Goal: Navigation & Orientation: Find specific page/section

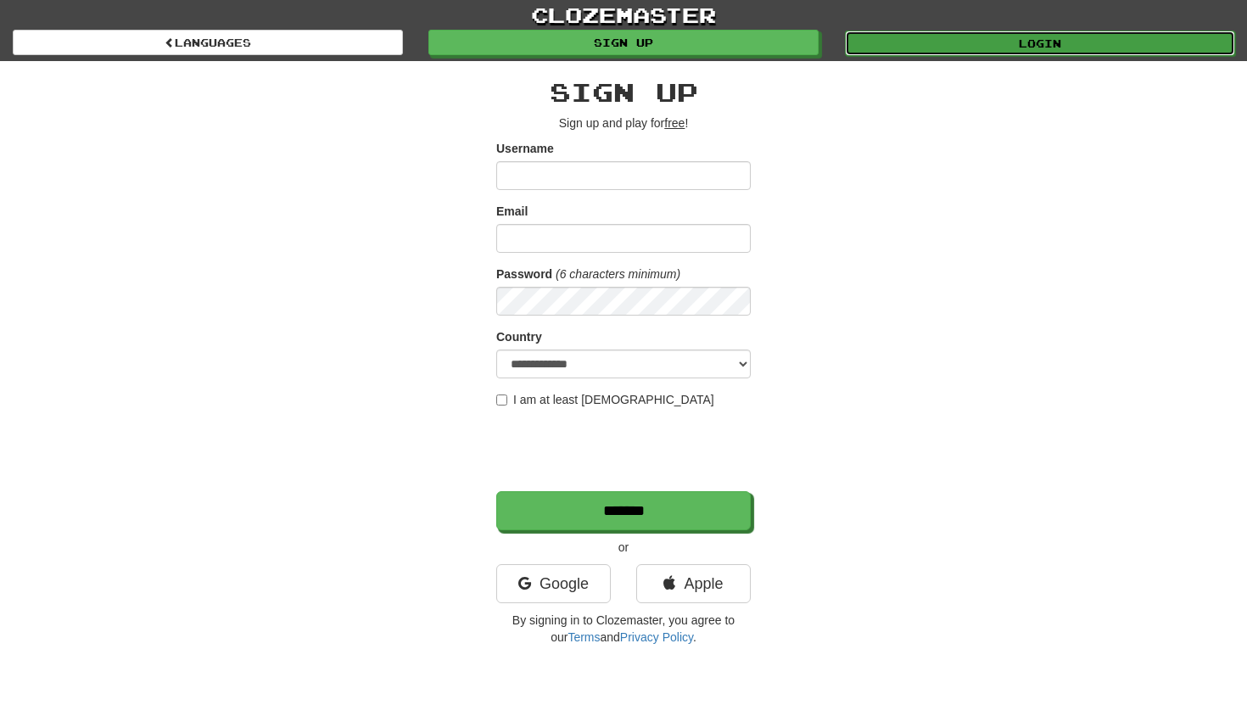
click at [872, 44] on link "Login" at bounding box center [1040, 43] width 390 height 25
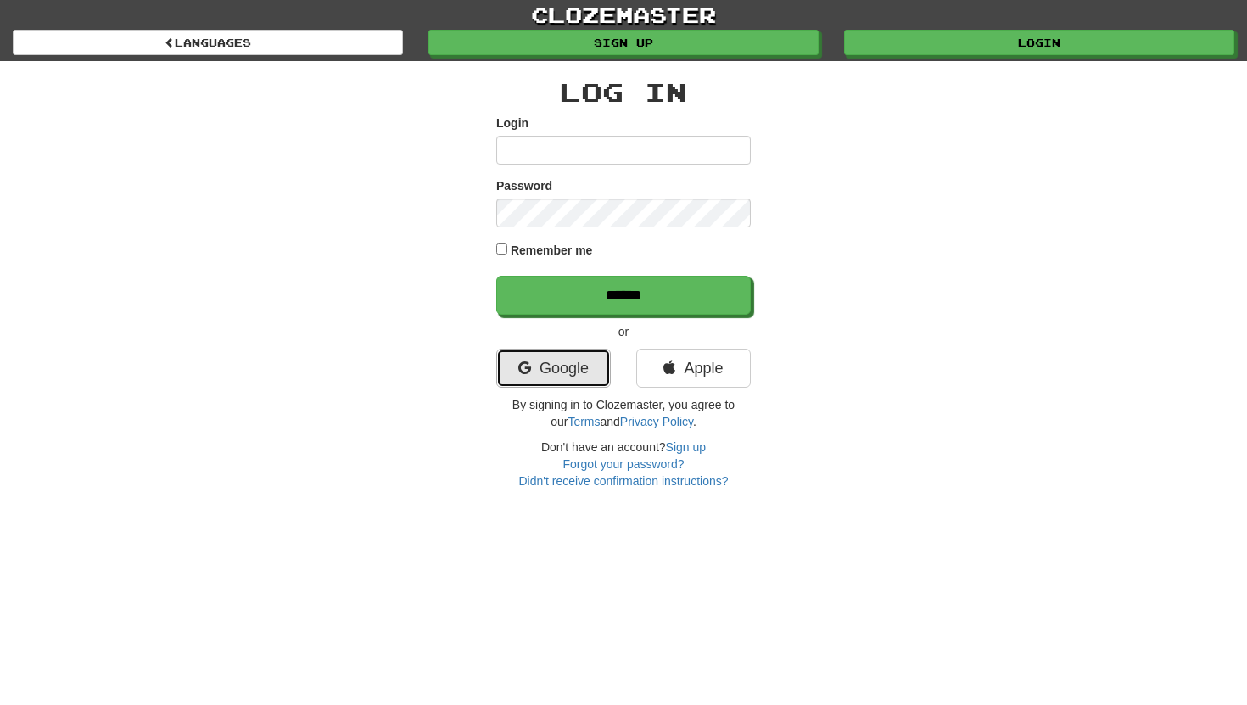
click at [580, 374] on link "Google" at bounding box center [553, 368] width 115 height 39
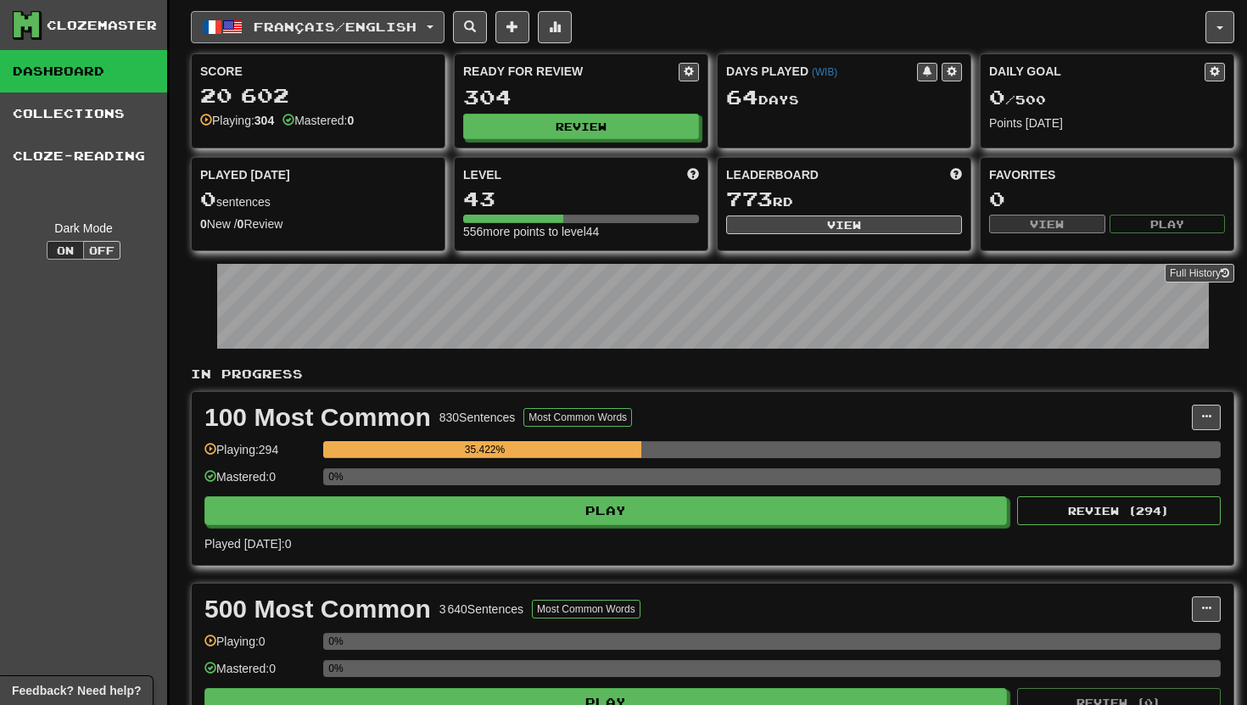
click at [283, 36] on button "Français / English" at bounding box center [318, 27] width 254 height 32
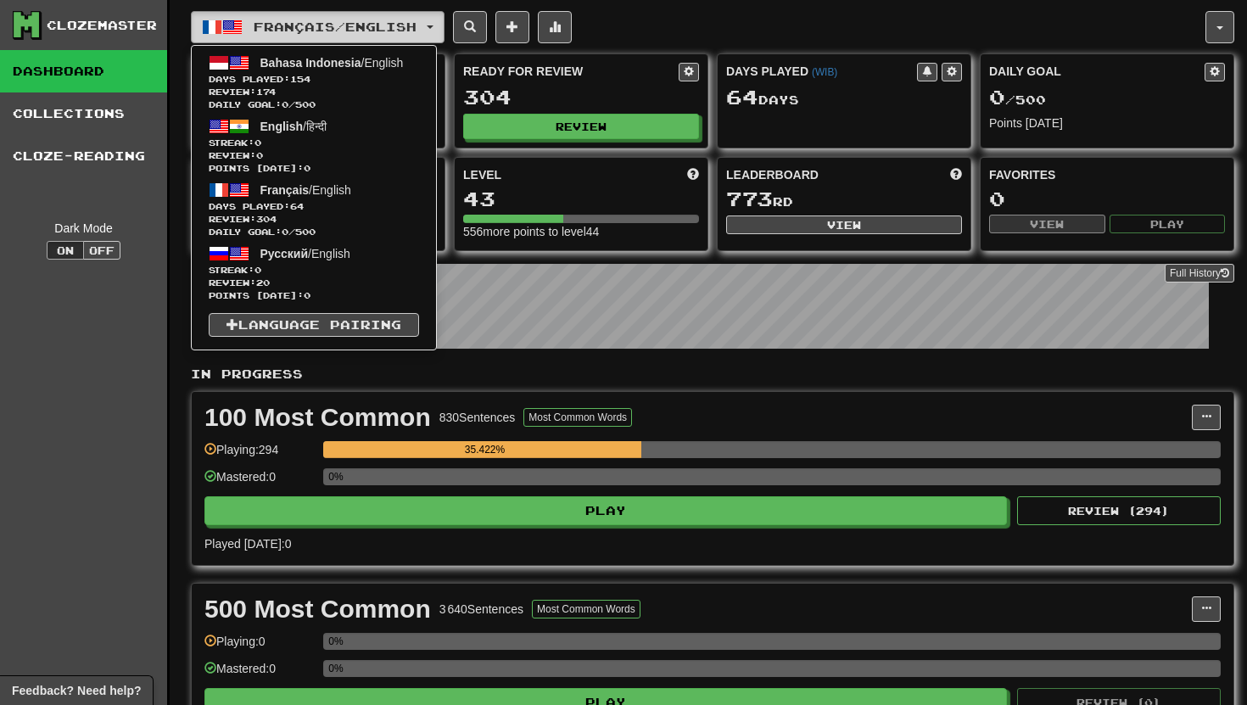
click at [283, 36] on button "Français / English" at bounding box center [318, 27] width 254 height 32
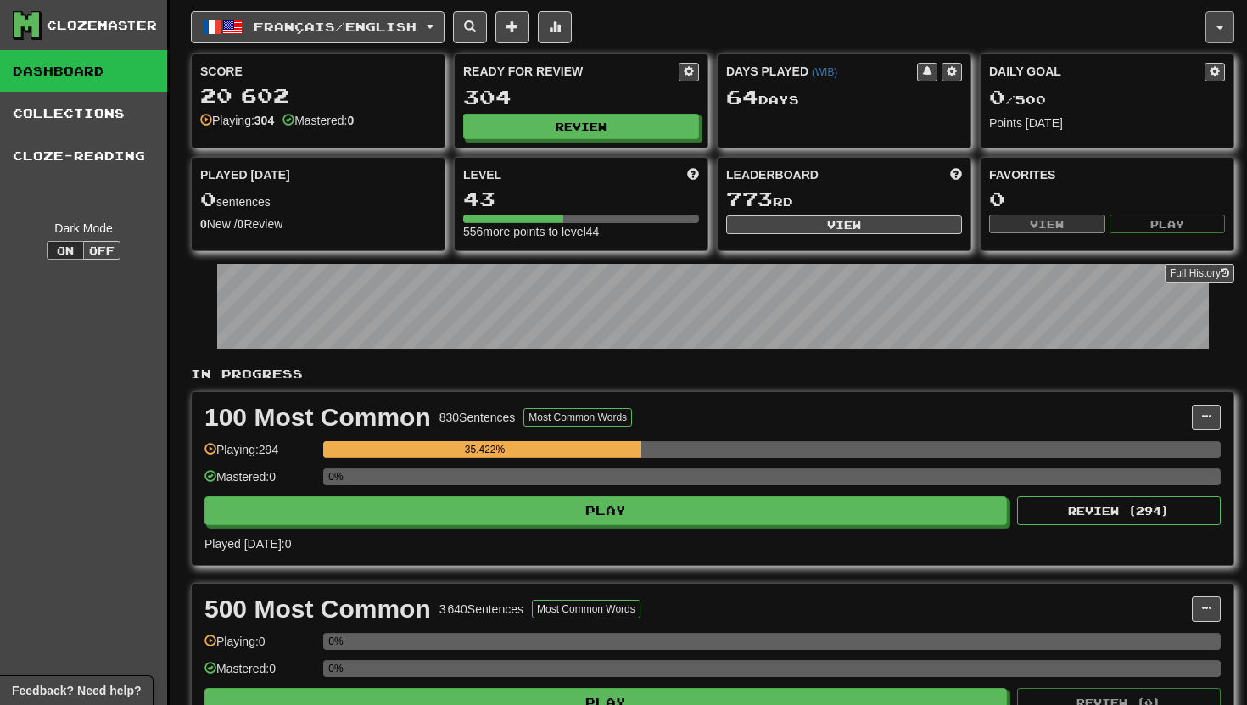
click at [1219, 21] on button "button" at bounding box center [1220, 27] width 29 height 32
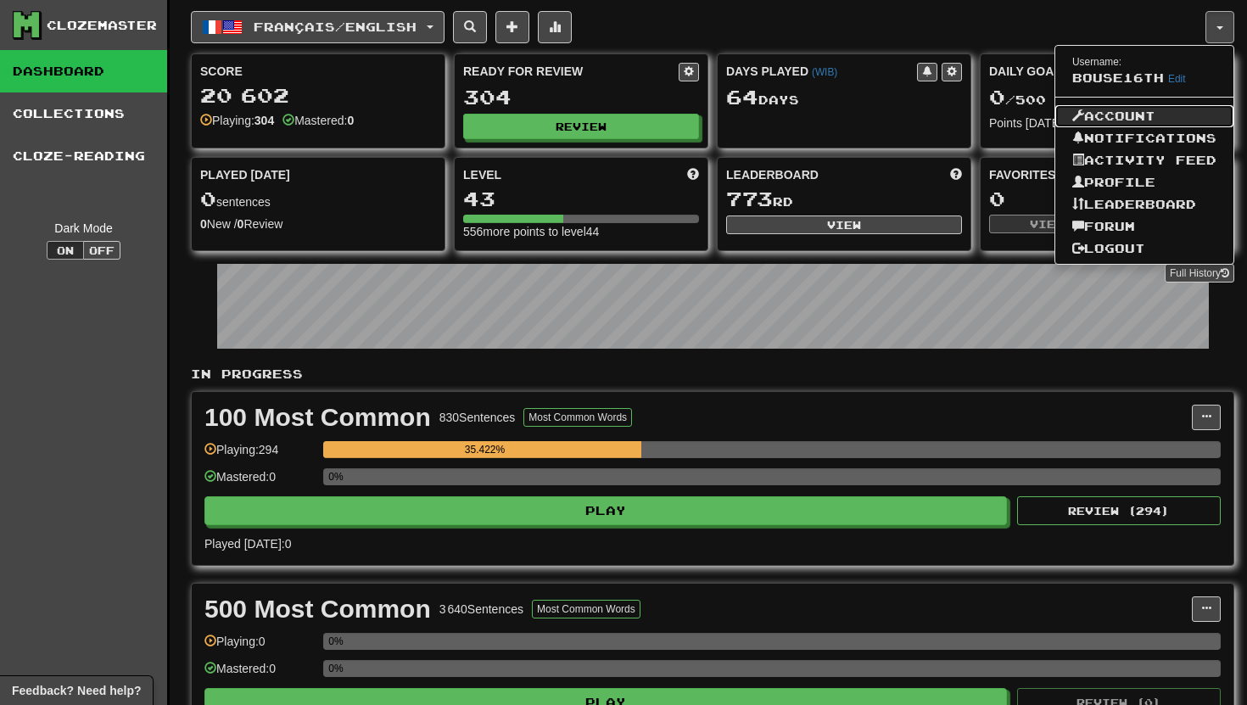
click at [1138, 111] on link "Account" at bounding box center [1145, 116] width 178 height 22
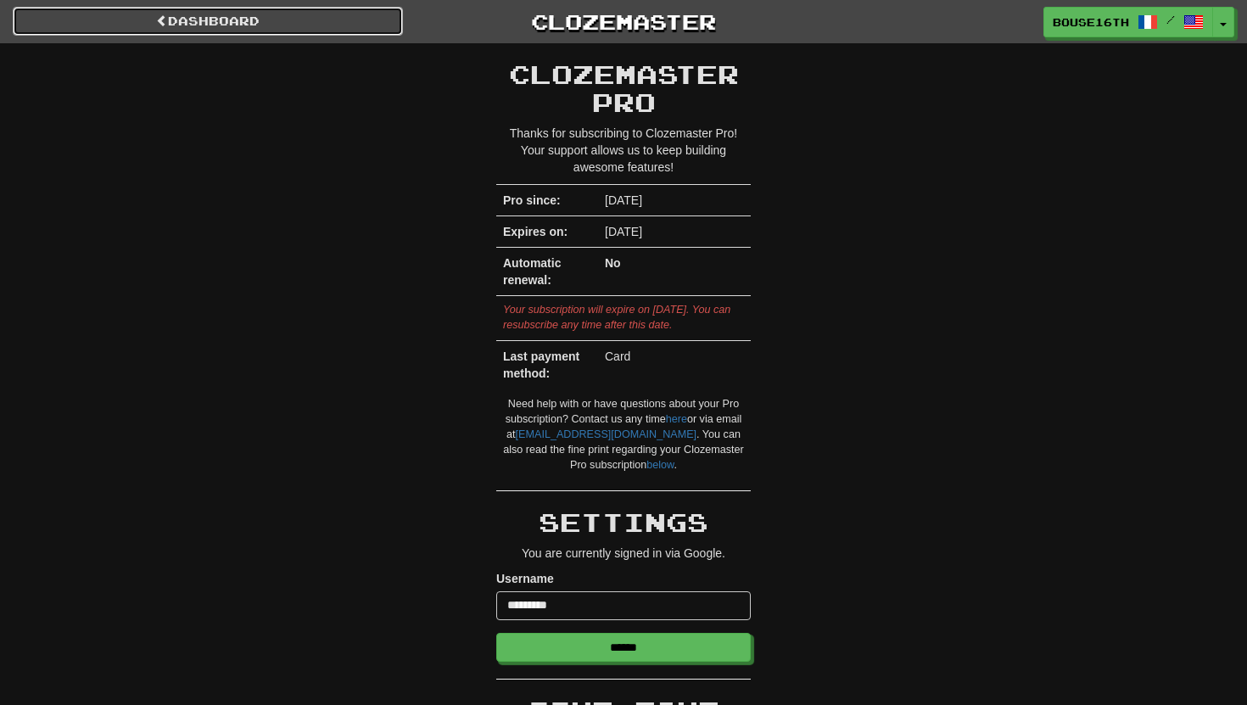
click at [257, 15] on link "Dashboard" at bounding box center [208, 21] width 390 height 29
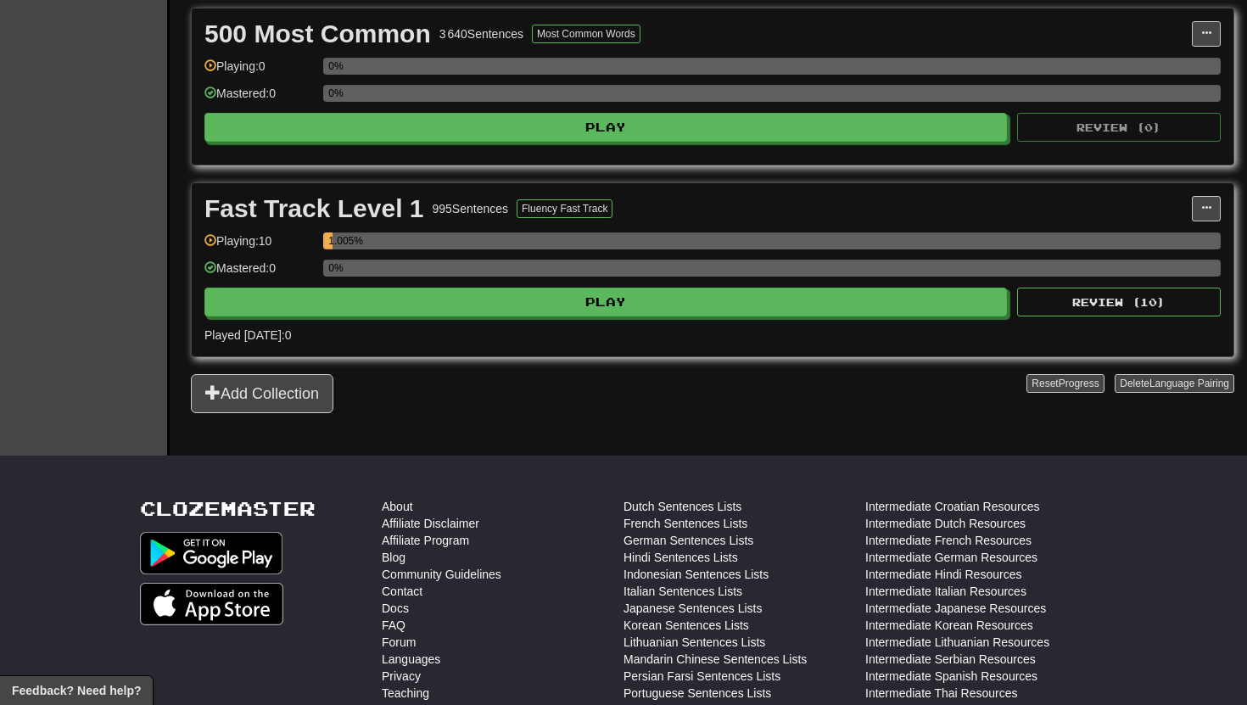
scroll to position [571, 0]
